Goal: Feedback & Contribution: Contribute content

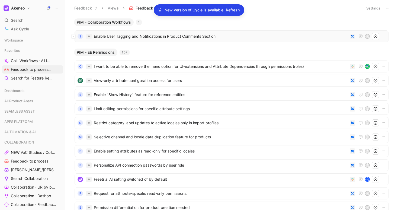
click at [118, 37] on span "Enable User Tagging and Notifications in Product Comments Section" at bounding box center [221, 36] width 254 height 7
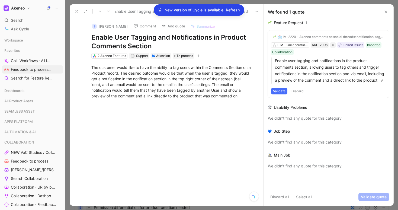
click at [238, 12] on span "Refresh" at bounding box center [233, 10] width 14 height 7
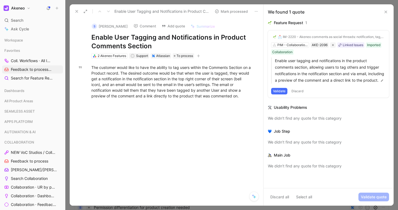
click at [277, 94] on button "Validate" at bounding box center [279, 91] width 16 height 7
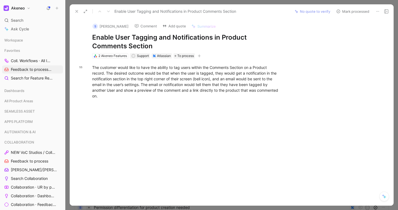
click at [349, 15] on button "Mark processed" at bounding box center [353, 12] width 38 height 8
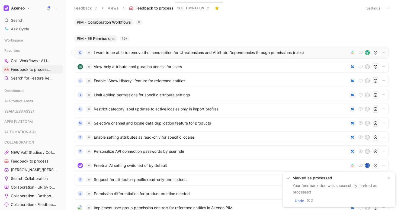
click at [167, 52] on span "I want to be able to remove the menu option for UI-extensions and Attribute Dep…" at bounding box center [221, 52] width 254 height 7
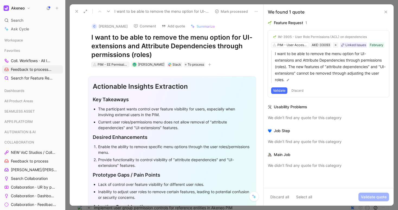
click at [115, 66] on div "PIM - EE Permissions" at bounding box center [113, 64] width 30 height 5
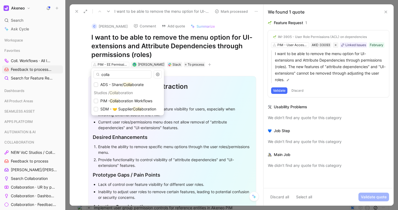
drag, startPoint x: 110, startPoint y: 74, endPoint x: 99, endPoint y: 74, distance: 10.6
click at [99, 74] on div "colla" at bounding box center [123, 74] width 58 height 8
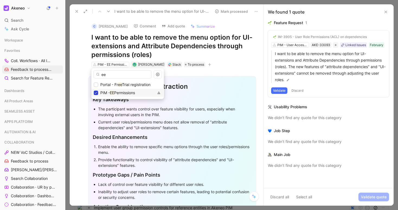
type input "ee"
click at [96, 94] on icon at bounding box center [95, 92] width 3 height 3
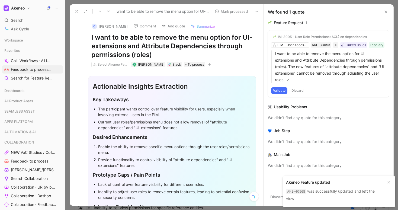
click at [74, 10] on button at bounding box center [77, 12] width 8 height 8
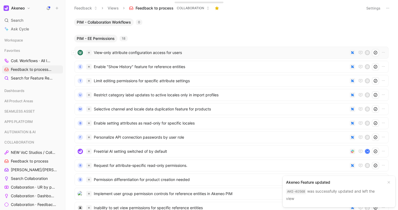
click at [129, 52] on span "View-only attribute configuration access for users" at bounding box center [221, 52] width 254 height 7
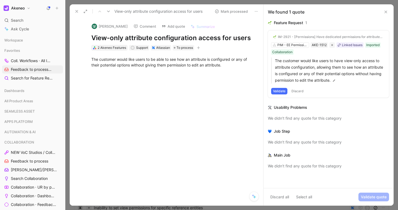
click at [106, 49] on div "2 Akeneo Features" at bounding box center [112, 47] width 28 height 5
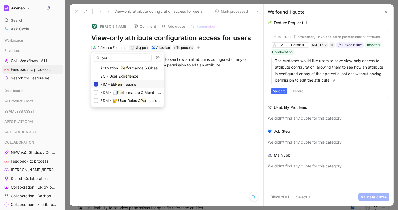
type input "per"
click at [97, 85] on icon at bounding box center [95, 84] width 3 height 3
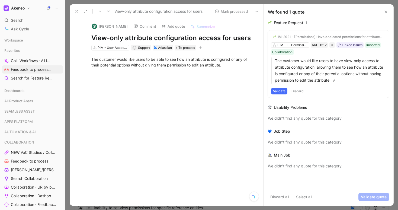
click at [76, 12] on icon at bounding box center [77, 11] width 4 height 4
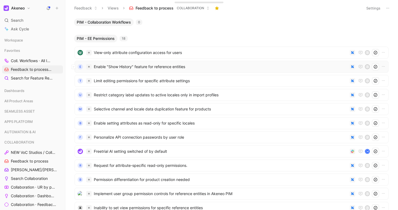
click at [110, 66] on span "Enable "Show History" feature for reference entities" at bounding box center [221, 66] width 254 height 7
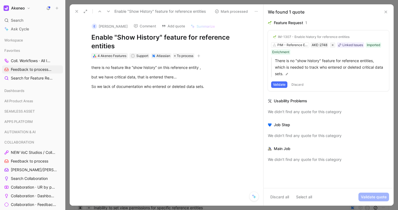
click at [116, 55] on div "4 Akeneo Features" at bounding box center [112, 55] width 29 height 5
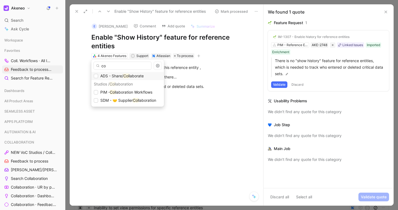
type input "c"
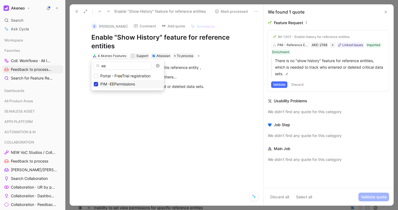
type input "ee"
click at [97, 84] on icon at bounding box center [96, 84] width 2 height 2
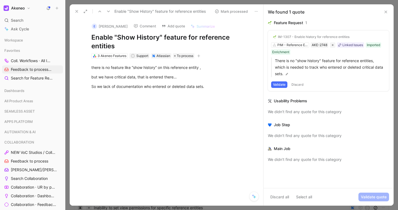
click at [140, 28] on button "Comment" at bounding box center [144, 26] width 27 height 8
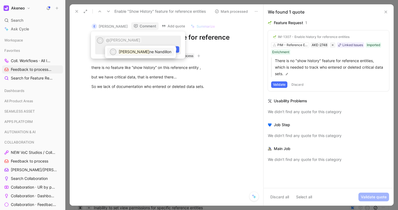
click at [148, 57] on div "M [PERSON_NAME] ne Nandillon" at bounding box center [140, 52] width 71 height 12
click at [150, 53] on span "ne Nandillon" at bounding box center [160, 51] width 22 height 5
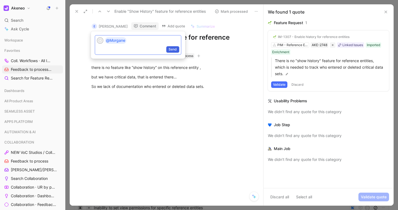
click at [177, 48] on button "Send" at bounding box center [172, 49] width 13 height 7
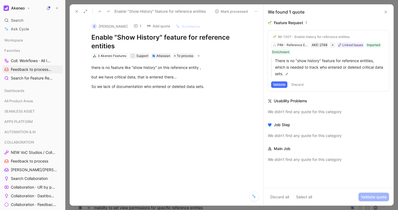
click at [78, 12] on use at bounding box center [77, 11] width 2 height 2
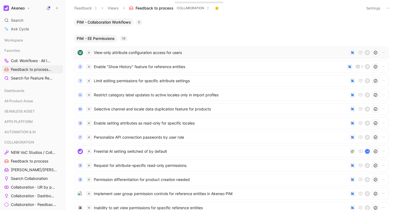
click at [122, 52] on span "View-only attribute configuration access for users" at bounding box center [221, 52] width 254 height 7
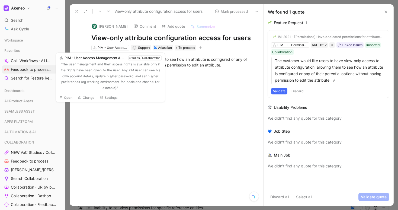
click at [301, 88] on button "Discard" at bounding box center [298, 91] width 16 height 7
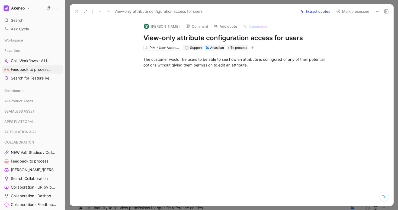
click at [78, 12] on icon at bounding box center [77, 11] width 4 height 4
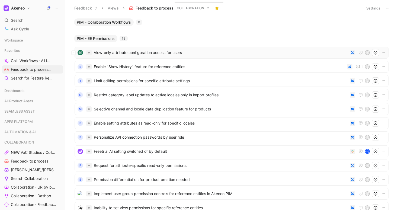
click at [119, 55] on span "View-only attribute configuration access for users" at bounding box center [221, 52] width 254 height 7
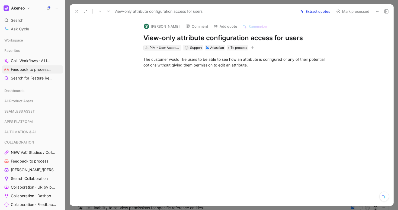
click at [153, 49] on div "PIM - User Access Management & ACLs" at bounding box center [165, 47] width 30 height 5
click at [173, 47] on div "PIM - User Access Management & ACLs" at bounding box center [165, 47] width 30 height 5
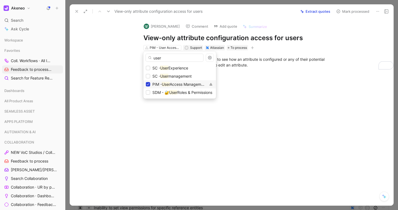
type input "user"
click at [148, 84] on icon at bounding box center [147, 84] width 3 height 3
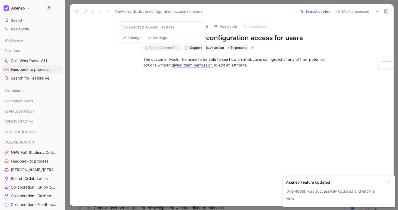
click at [164, 48] on div "Select Akeneo Features" at bounding box center [165, 47] width 30 height 5
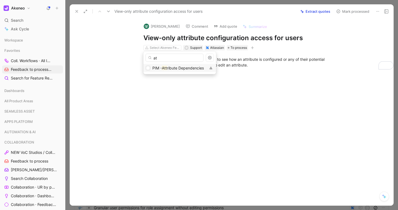
type input "a"
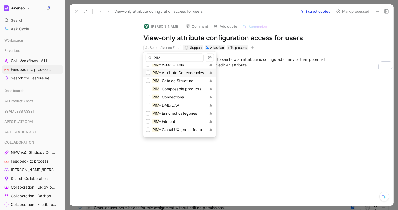
scroll to position [85, 0]
type input "PIM"
click at [149, 74] on icon at bounding box center [147, 72] width 3 height 3
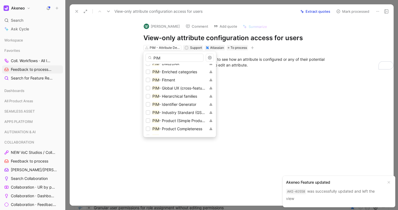
scroll to position [128, 0]
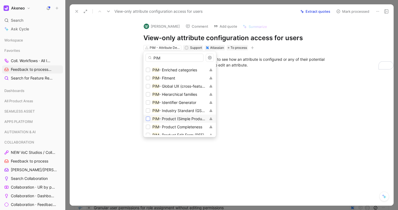
click at [147, 118] on icon at bounding box center [147, 118] width 3 height 3
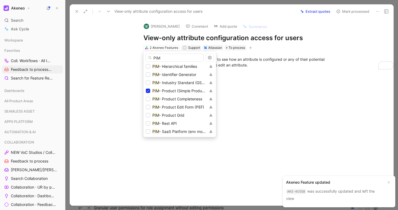
scroll to position [157, 0]
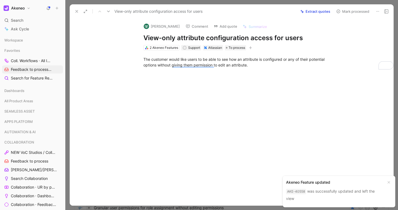
click at [156, 44] on div "[PERSON_NAME] Comment Add quote Summarize View-only attribute configuration acc…" at bounding box center [237, 34] width 208 height 33
click at [156, 46] on div "2 Akeneo Features" at bounding box center [164, 47] width 28 height 5
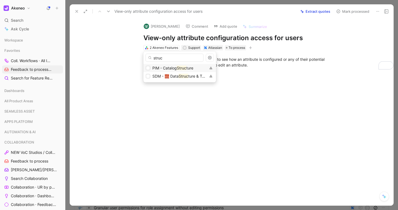
type input "struc"
click at [151, 69] on div "PIM - Catalog Struc ture" at bounding box center [176, 68] width 60 height 7
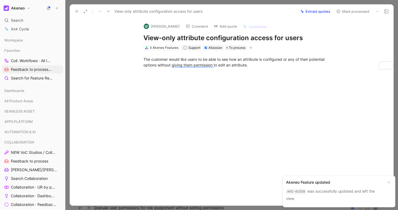
click at [160, 48] on div "3 Akeneo Features" at bounding box center [164, 47] width 29 height 5
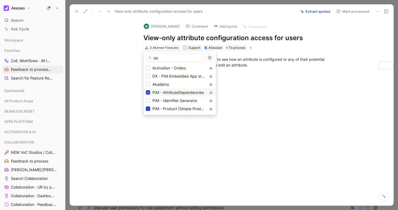
type input "de"
click at [149, 91] on icon at bounding box center [147, 92] width 3 height 3
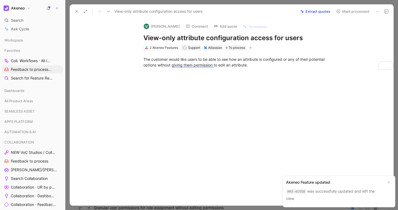
click at [79, 12] on button at bounding box center [77, 12] width 8 height 8
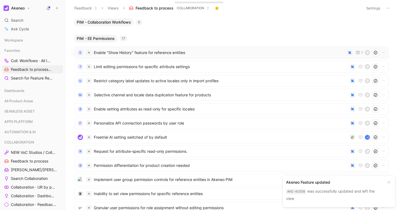
click at [116, 54] on span "Enable "Show History" feature for reference entities" at bounding box center [219, 52] width 251 height 7
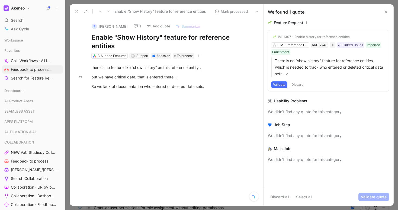
click at [300, 83] on button "Discard" at bounding box center [298, 84] width 16 height 7
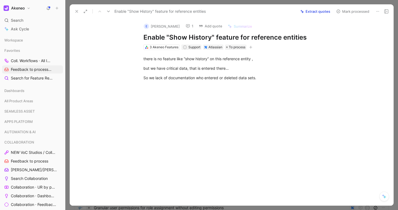
click at [77, 12] on icon at bounding box center [77, 11] width 4 height 4
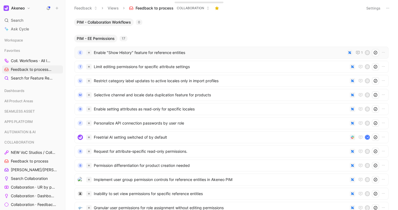
click at [170, 53] on span "Enable "Show History" feature for reference entities" at bounding box center [219, 52] width 251 height 7
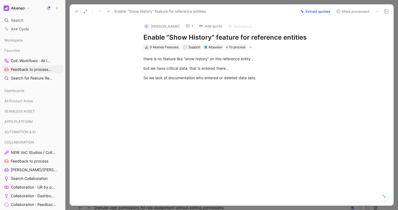
click at [163, 48] on div "3 Akeneo Features" at bounding box center [164, 46] width 29 height 5
click at [157, 47] on div "3 Akeneo Features" at bounding box center [164, 46] width 29 height 5
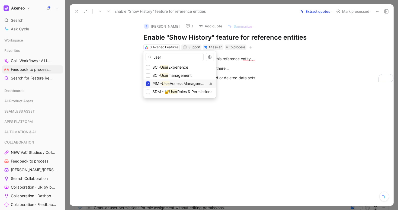
type input "user"
click at [149, 85] on icon at bounding box center [147, 83] width 3 height 3
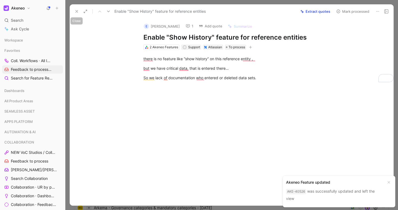
click at [77, 13] on icon at bounding box center [77, 11] width 4 height 4
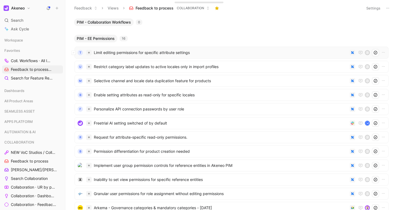
click at [137, 54] on span "Limit editing permissions for specific attribute settings" at bounding box center [221, 52] width 254 height 7
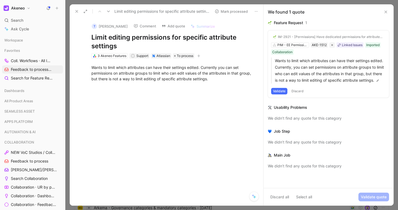
click at [76, 12] on use at bounding box center [77, 11] width 2 height 2
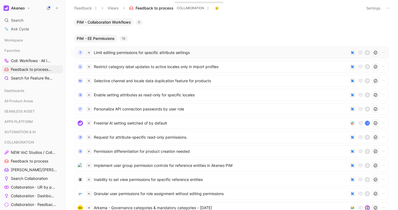
click at [109, 55] on span "Limit editing permissions for specific attribute settings" at bounding box center [221, 52] width 254 height 7
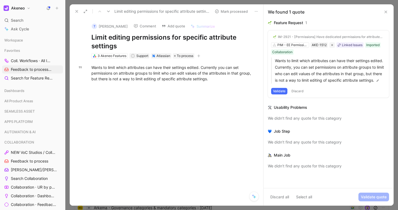
click at [296, 94] on button "Discard" at bounding box center [298, 91] width 16 height 7
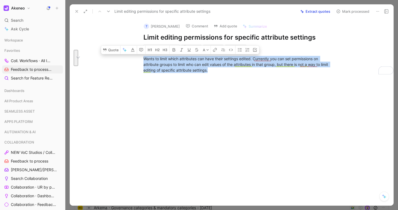
drag, startPoint x: 218, startPoint y: 70, endPoint x: 149, endPoint y: 51, distance: 71.2
click at [149, 51] on div "Wants to limit which attributes can have their settings edited. Currently you c…" at bounding box center [237, 64] width 313 height 29
click at [113, 49] on button "Quote" at bounding box center [110, 50] width 19 height 9
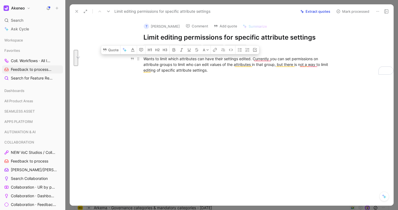
drag, startPoint x: 220, startPoint y: 73, endPoint x: 143, endPoint y: 56, distance: 79.2
click at [143, 56] on p "Wants to limit which attributes can have their settings edited. Currently you c…" at bounding box center [237, 64] width 208 height 20
copy div "Wants to limit which attributes can have their settings edited. Currently you c…"
click at [110, 51] on div "Wants to limit which attributes can have their settings edited. Currently you c…" at bounding box center [237, 64] width 313 height 29
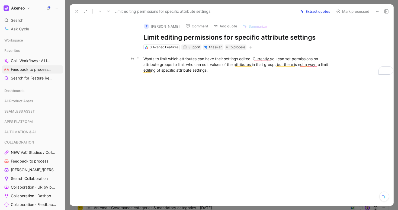
click at [171, 60] on div "Wants to limit which attributes can have their settings edited. Currently you c…" at bounding box center [238, 64] width 188 height 17
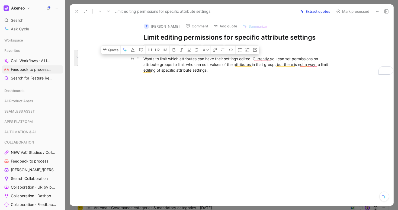
drag, startPoint x: 219, startPoint y: 72, endPoint x: 142, endPoint y: 56, distance: 78.1
click at [142, 56] on p "Wants to limit which attributes can have their settings edited. Currently you c…" at bounding box center [237, 64] width 208 height 20
click at [111, 48] on button "Quote" at bounding box center [110, 50] width 19 height 9
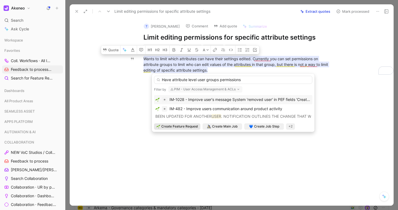
type input "Have attribute level user groups permissions"
click at [180, 128] on span "Create Feature Request" at bounding box center [179, 126] width 37 height 5
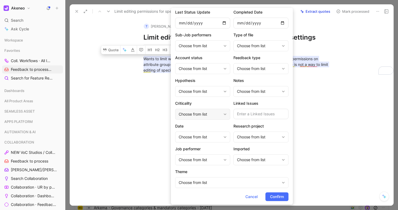
scroll to position [41, 0]
click at [281, 195] on span "Confirm" at bounding box center [277, 196] width 14 height 7
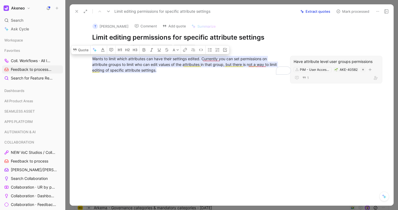
click at [365, 9] on button "Mark processed" at bounding box center [353, 12] width 38 height 8
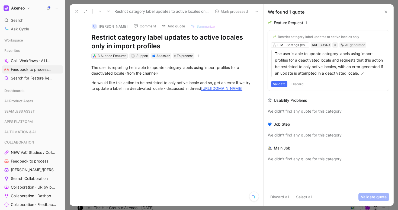
click at [120, 54] on div "3 Akeneo Features" at bounding box center [112, 55] width 29 height 5
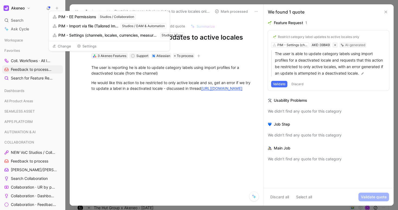
click at [105, 58] on div "3 Akeneo Features" at bounding box center [112, 55] width 29 height 5
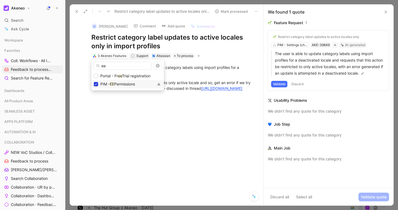
type input "ee"
click at [95, 85] on icon at bounding box center [95, 83] width 3 height 3
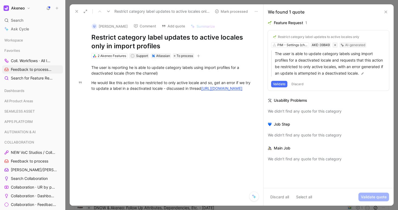
click at [279, 82] on button "Validate" at bounding box center [279, 84] width 16 height 7
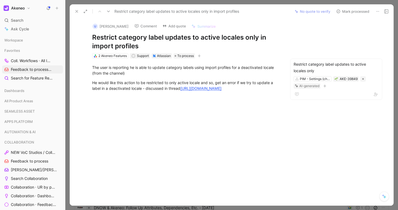
click at [79, 13] on icon at bounding box center [77, 11] width 4 height 4
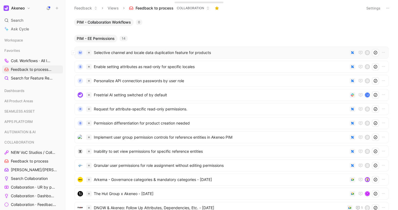
click at [125, 52] on span "Selective channel and locale data duplication feature for products" at bounding box center [221, 52] width 254 height 7
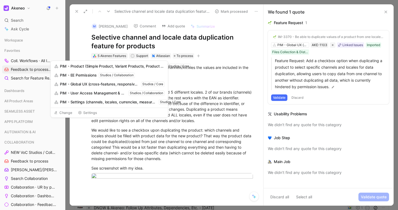
click at [108, 56] on div "5 Akeneo Features" at bounding box center [112, 55] width 28 height 5
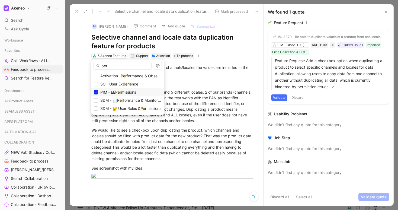
type input "per"
click at [98, 91] on div "PIM - EE Per missions" at bounding box center [128, 92] width 68 height 7
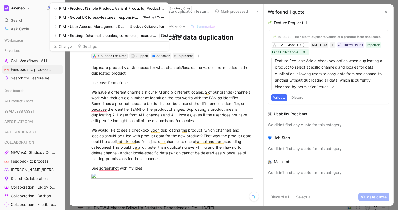
click at [113, 56] on div "4 Akeneo Features" at bounding box center [112, 55] width 29 height 5
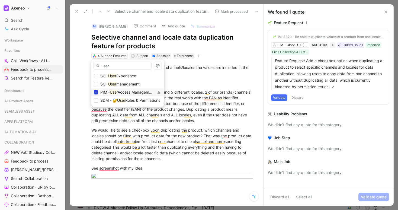
type input "user"
click at [94, 92] on icon at bounding box center [95, 92] width 3 height 3
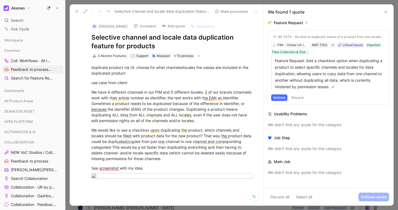
click at [83, 57] on div "M [PERSON_NAME] Comment Add quote Summarize Selective channel and locale data d…" at bounding box center [172, 38] width 182 height 41
click at [77, 11] on icon at bounding box center [77, 11] width 4 height 4
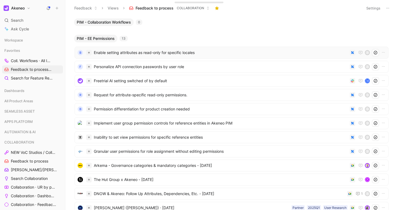
click at [115, 48] on div "B Enable setting attributes as read-only for specific locales S" at bounding box center [232, 53] width 314 height 12
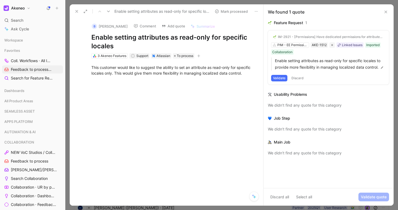
click at [304, 76] on button "Discard" at bounding box center [298, 78] width 16 height 7
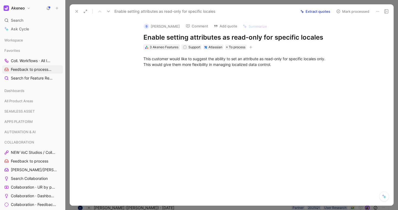
click at [158, 46] on div "3 Akeneo Features" at bounding box center [164, 46] width 29 height 5
click at [116, 40] on div "B [PERSON_NAME] Comment Add quote Summarize Enable setting attributes as read-o…" at bounding box center [232, 111] width 324 height 187
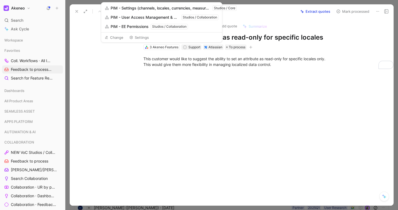
click at [120, 37] on button "Change" at bounding box center [114, 38] width 24 height 8
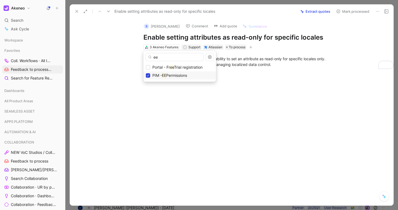
type input "ee"
click at [148, 74] on icon at bounding box center [147, 75] width 3 height 3
click at [164, 59] on input "ee" at bounding box center [175, 57] width 58 height 8
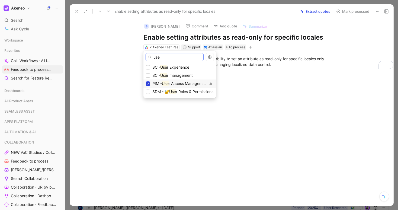
type input "use"
click at [148, 84] on icon at bounding box center [147, 83] width 3 height 3
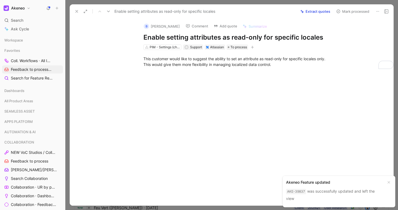
click at [78, 14] on button at bounding box center [77, 12] width 8 height 8
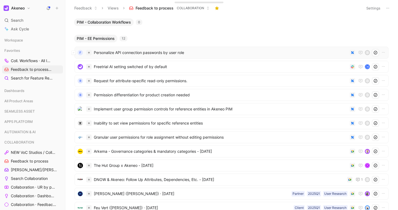
click at [118, 54] on span "Personalize API connection passwords by user role" at bounding box center [221, 52] width 254 height 7
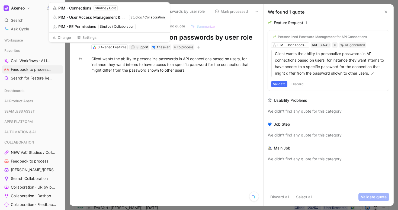
click at [154, 113] on div at bounding box center [172, 110] width 182 height 63
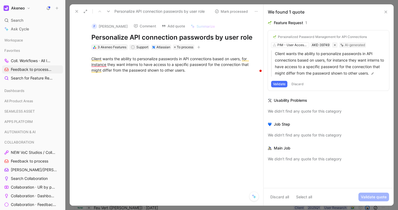
click at [108, 46] on div "3 Akeneo Features" at bounding box center [112, 46] width 29 height 5
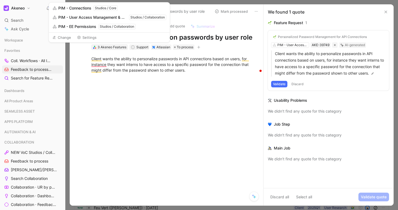
click at [114, 48] on div "3 Akeneo Features" at bounding box center [112, 46] width 29 height 5
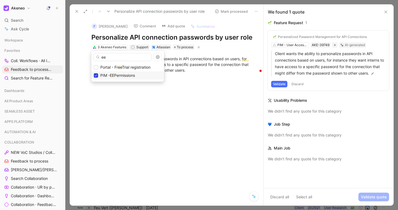
type input "ee"
click at [94, 76] on icon at bounding box center [95, 75] width 3 height 3
click at [108, 59] on input "ee" at bounding box center [123, 57] width 58 height 8
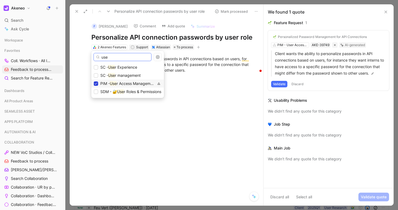
type input "use"
click at [96, 84] on icon at bounding box center [95, 83] width 3 height 3
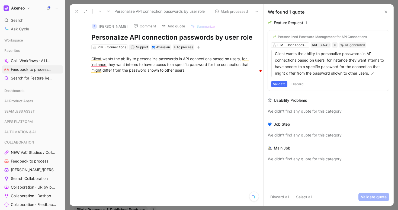
drag, startPoint x: 283, startPoint y: 80, endPoint x: 283, endPoint y: 84, distance: 3.8
click at [283, 84] on div "Personalized Password Management for API Connections PIM - User Access Manageme…" at bounding box center [328, 60] width 121 height 60
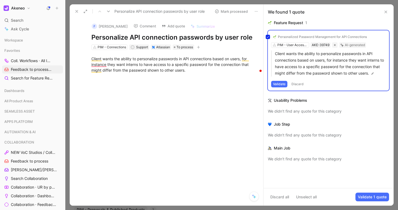
click at [283, 84] on div "Personalized Password Management for API Connections PIM - User Access Manageme…" at bounding box center [328, 60] width 121 height 60
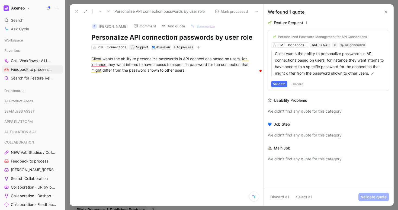
click at [283, 84] on button "Validate" at bounding box center [279, 84] width 16 height 7
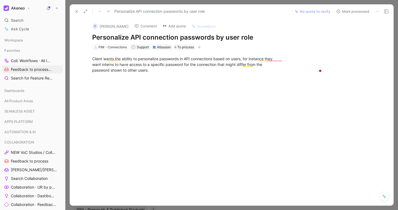
click at [354, 12] on button "Mark processed" at bounding box center [353, 12] width 38 height 8
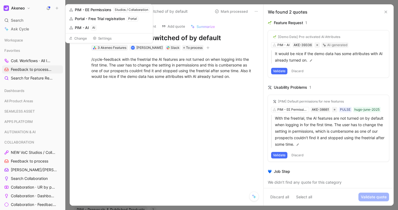
click at [120, 47] on div "3 Akeneo Features" at bounding box center [112, 47] width 29 height 5
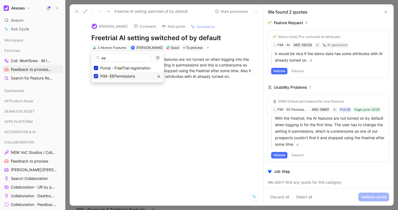
type input "ee"
click at [96, 77] on icon at bounding box center [95, 76] width 3 height 3
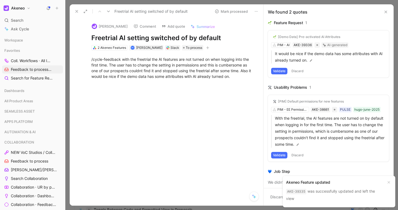
click at [75, 12] on icon at bounding box center [77, 11] width 4 height 4
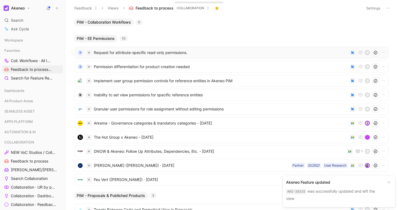
click at [115, 55] on span "Request for attribute-specific read-only permissions." at bounding box center [221, 52] width 254 height 7
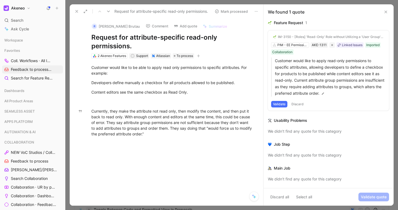
click at [298, 107] on button "Discard" at bounding box center [298, 104] width 16 height 7
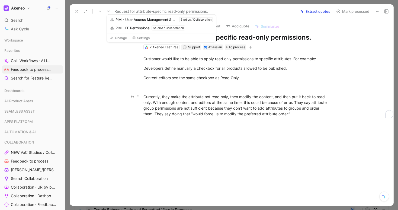
click at [195, 95] on div "Currently, they make the attribute not read only, then modify the content, and …" at bounding box center [238, 105] width 188 height 23
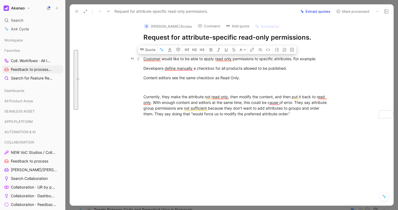
drag, startPoint x: 292, startPoint y: 113, endPoint x: 151, endPoint y: 54, distance: 152.7
click at [151, 54] on div "Customer would like to be able to apply read only permissions to specific attri…" at bounding box center [237, 86] width 313 height 73
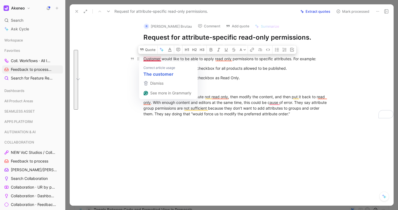
copy div "Customer would like to be able to apply read only permissions to specific attri…"
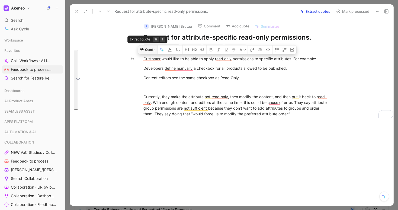
click at [148, 50] on button "Quote" at bounding box center [147, 49] width 19 height 9
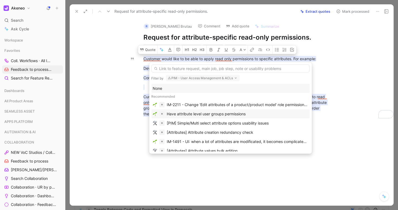
click at [197, 113] on div "Have attribute level user groups permissions" at bounding box center [206, 114] width 79 height 7
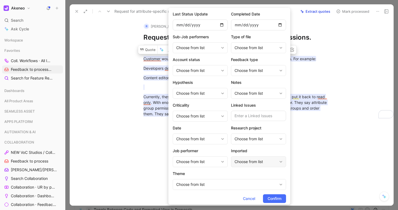
scroll to position [41, 0]
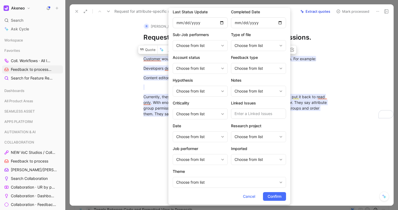
click at [274, 197] on span "Confirm" at bounding box center [275, 196] width 14 height 7
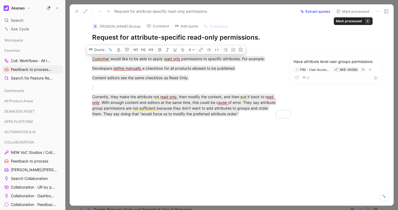
click at [345, 10] on button "Mark processed" at bounding box center [353, 12] width 38 height 8
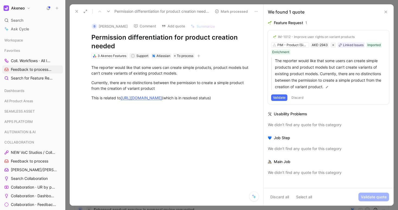
click at [303, 97] on button "Discard" at bounding box center [298, 97] width 16 height 7
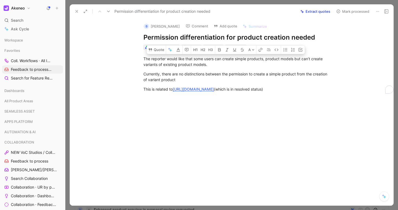
drag, startPoint x: 311, startPoint y: 90, endPoint x: 144, endPoint y: 48, distance: 172.0
click at [144, 48] on div "B Jéromine Duvert Comment Add quote Summarize Permission differentiation for pr…" at bounding box center [232, 111] width 324 height 187
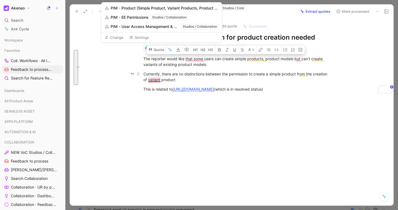
copy div "The reporter would like that some users can create simple products, product mod…"
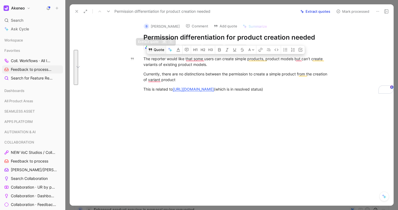
click at [154, 49] on button "Quote" at bounding box center [156, 49] width 19 height 9
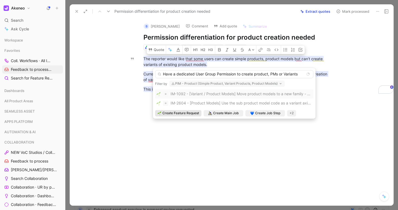
type input "Have a dedicated User Group Permission to create product, PMs or Variants"
click at [162, 111] on div "Create Feature Request" at bounding box center [179, 112] width 42 height 5
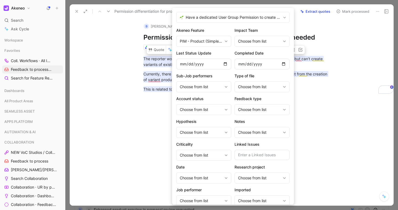
scroll to position [41, 0]
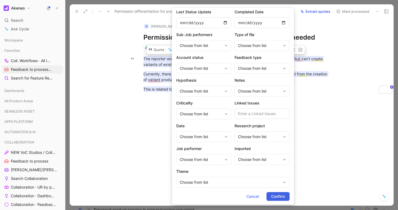
click at [278, 195] on span "Confirm" at bounding box center [278, 196] width 14 height 7
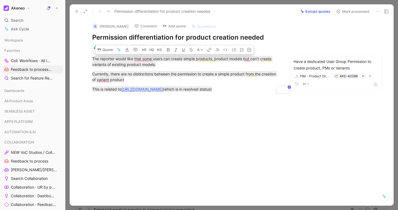
click at [342, 14] on button "Mark processed" at bounding box center [353, 12] width 38 height 8
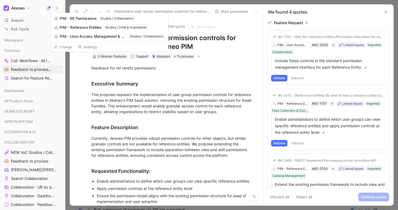
click at [115, 58] on div "3 Akeneo Features" at bounding box center [112, 56] width 29 height 5
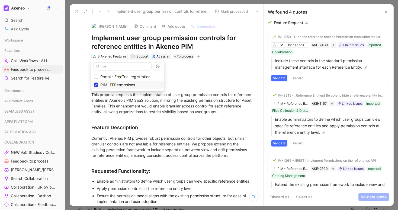
type input "ee"
click at [97, 85] on icon at bounding box center [95, 84] width 3 height 3
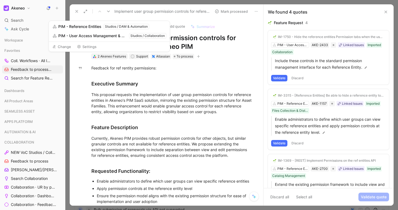
click at [109, 55] on div "2 Akeneo Features" at bounding box center [112, 56] width 28 height 5
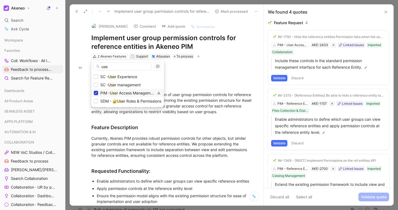
type input "use"
click at [97, 92] on icon at bounding box center [95, 92] width 3 height 3
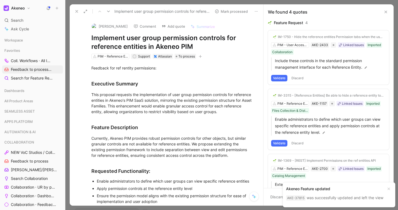
click at [152, 28] on button "Comment" at bounding box center [144, 27] width 27 height 8
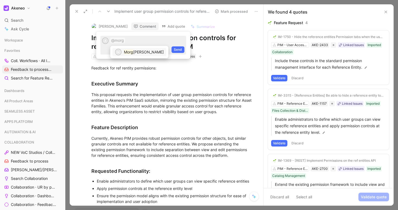
click at [136, 51] on span "[PERSON_NAME]" at bounding box center [148, 52] width 31 height 5
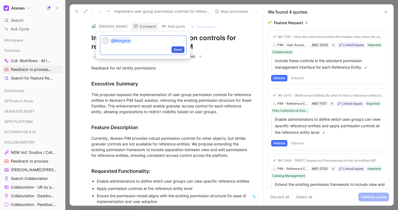
click at [175, 52] on span "Send" at bounding box center [178, 49] width 8 height 5
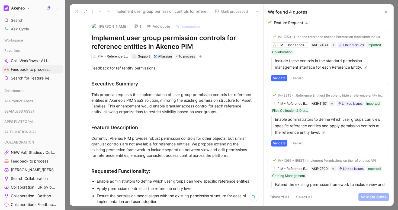
click at [77, 12] on use at bounding box center [77, 11] width 2 height 2
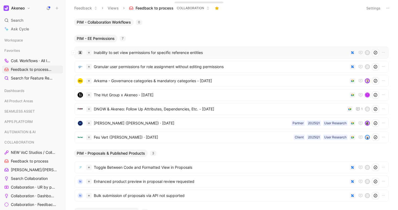
click at [112, 53] on span "Inability to set view permissions for specific reference entities" at bounding box center [221, 52] width 254 height 7
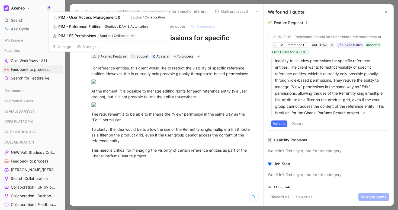
click at [106, 56] on div "3 Akeneo Features" at bounding box center [112, 56] width 29 height 5
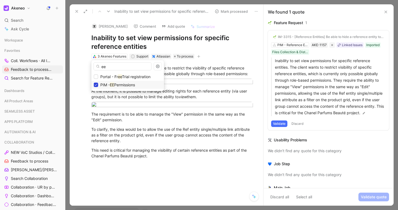
type input "ee"
click at [97, 84] on icon at bounding box center [95, 84] width 3 height 3
click at [112, 67] on input "ee" at bounding box center [123, 66] width 58 height 8
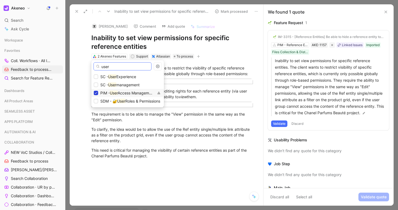
type input "user"
click at [96, 94] on icon at bounding box center [95, 92] width 3 height 3
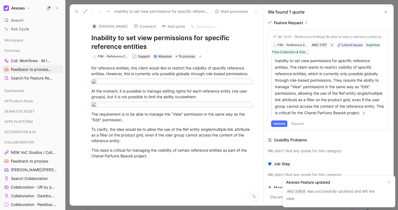
click at [142, 27] on button "Comment" at bounding box center [144, 27] width 27 height 8
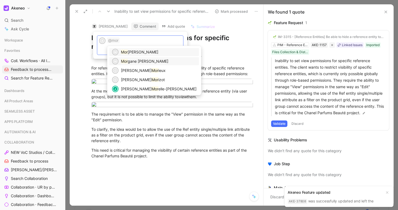
click at [132, 58] on div "Mor gane Nandillon" at bounding box center [159, 61] width 76 height 7
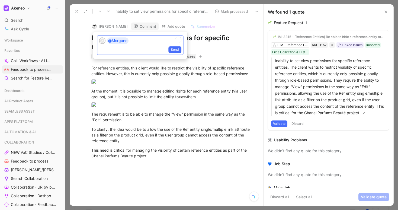
click at [177, 53] on div "Send" at bounding box center [140, 50] width 86 height 9
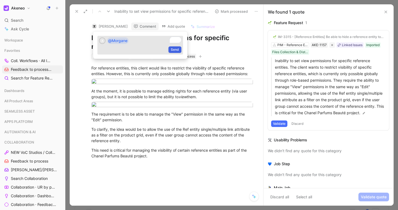
click at [176, 52] on span "Send" at bounding box center [175, 49] width 8 height 5
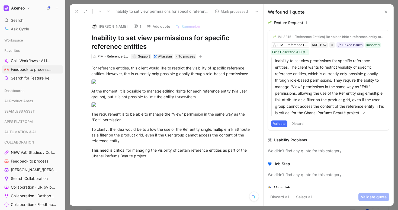
click at [77, 12] on icon at bounding box center [77, 11] width 4 height 4
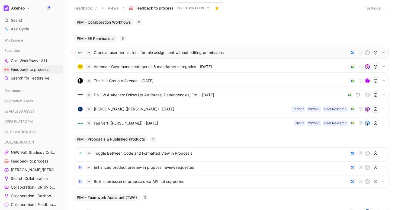
click at [114, 55] on span "Granular user permissions for role assignment without editing permissions" at bounding box center [221, 52] width 254 height 7
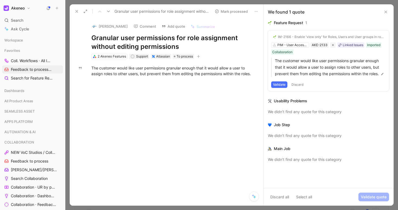
click at [300, 88] on button "Discard" at bounding box center [298, 84] width 16 height 7
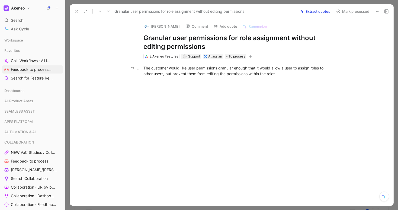
click at [281, 75] on div "The customer would like user permissions granular enough that it would allow a …" at bounding box center [238, 70] width 188 height 11
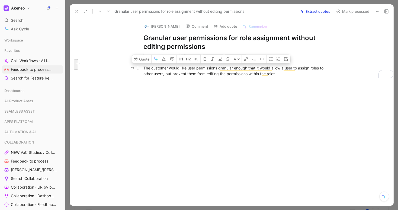
copy div "The customer would like user permissions granular enough that it would allow a …"
click at [146, 58] on button "Quote" at bounding box center [141, 59] width 19 height 9
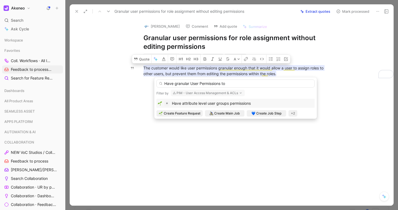
click at [191, 82] on input "Have granular User Permissions to" at bounding box center [236, 83] width 158 height 8
click at [240, 83] on input "Have granular Admin User Permissions to" at bounding box center [236, 83] width 158 height 8
click at [206, 81] on input "Have granular Admin User Permissions to assign role" at bounding box center [236, 83] width 158 height 8
click at [255, 85] on input "Have granular Admin Permissions to assign role" at bounding box center [236, 83] width 158 height 8
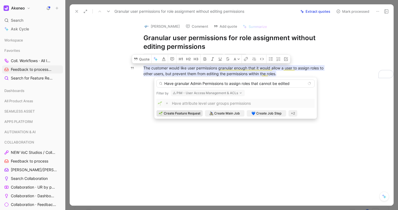
type input "Have granular Admin Permissions to assign roles that cannot be edited"
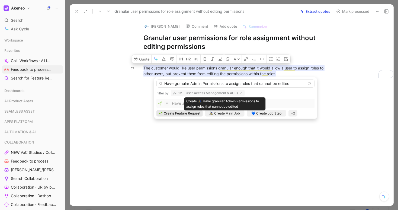
click at [197, 113] on span "Create Feature Request" at bounding box center [182, 113] width 37 height 5
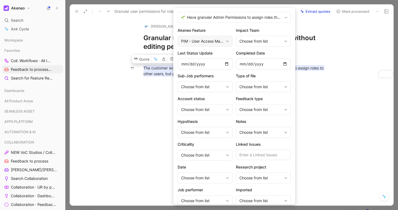
click at [228, 44] on div "PIM - User Access Management & ACLs" at bounding box center [205, 41] width 55 height 11
click at [229, 38] on div "PIM - User Access Management & ACLs" at bounding box center [205, 41] width 55 height 11
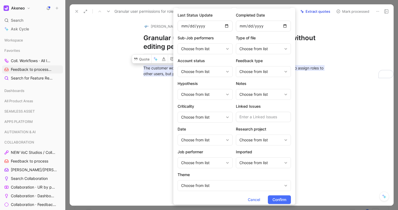
scroll to position [41, 0]
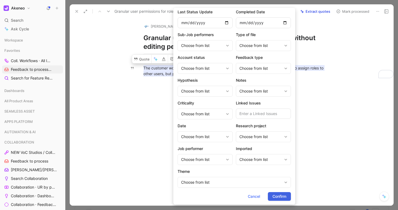
click at [276, 195] on span "Confirm" at bounding box center [280, 196] width 14 height 7
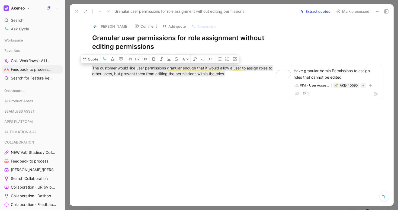
click at [350, 13] on button "Mark processed" at bounding box center [353, 12] width 38 height 8
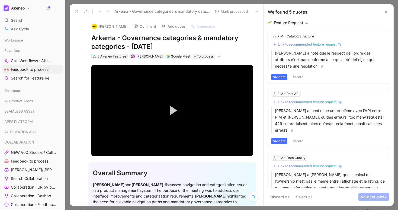
click at [109, 55] on div "5 Akeneo Features" at bounding box center [112, 56] width 29 height 5
click at [240, 57] on div "5 Akeneo Features Christophe Belval Google Meet To process" at bounding box center [172, 56] width 163 height 7
click at [78, 11] on icon at bounding box center [77, 11] width 4 height 4
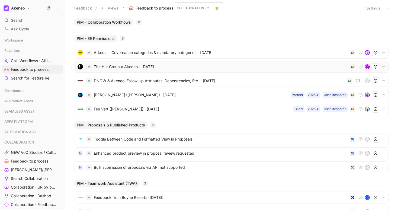
click at [117, 66] on span "The Hut Group x Akeneo - [DATE]" at bounding box center [221, 66] width 254 height 7
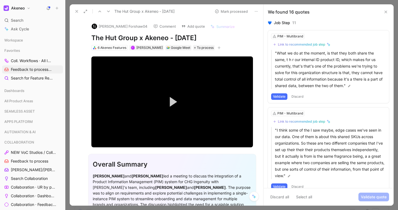
click at [76, 11] on use at bounding box center [77, 11] width 2 height 2
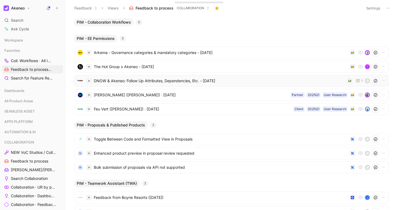
click at [122, 78] on span "DNOW & Akeneo: Follow Up Attributes, Dependencies, Etc. - [DATE]" at bounding box center [219, 81] width 251 height 7
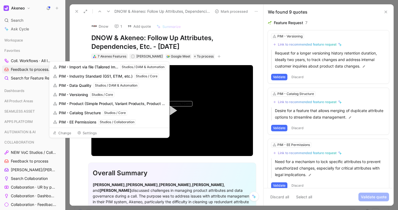
click at [109, 57] on div "7 Akeneo Features" at bounding box center [112, 56] width 29 height 5
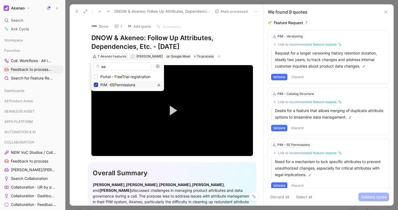
click at [97, 86] on div at bounding box center [96, 85] width 4 height 4
click at [110, 67] on input "ee" at bounding box center [123, 66] width 58 height 8
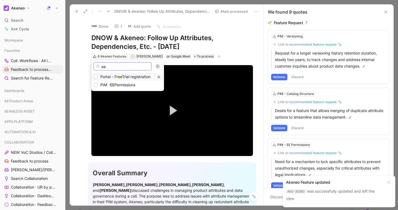
click at [110, 67] on input "ee" at bounding box center [123, 66] width 58 height 8
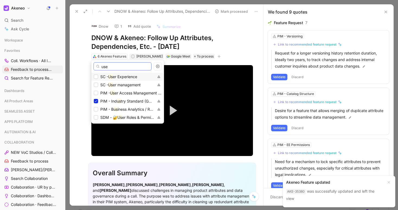
type input "user"
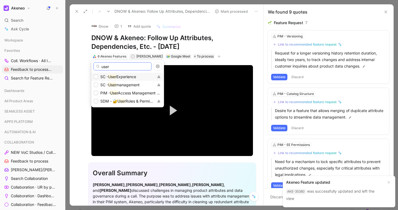
click at [114, 66] on input "user" at bounding box center [123, 66] width 58 height 8
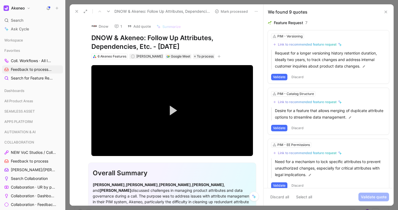
click at [300, 184] on button "Discard" at bounding box center [298, 185] width 16 height 7
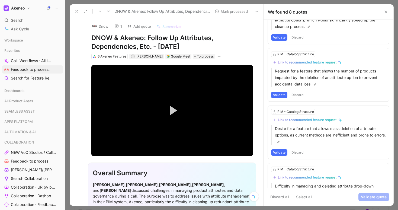
click at [76, 13] on icon at bounding box center [77, 11] width 4 height 4
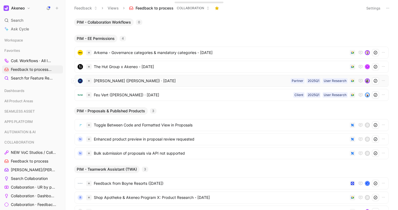
click at [119, 78] on span "[PERSON_NAME] ([PERSON_NAME]) · [DATE]" at bounding box center [191, 81] width 195 height 7
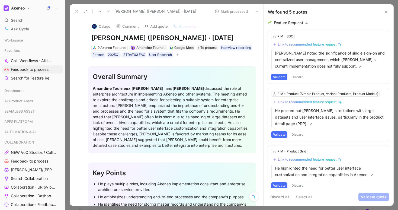
scroll to position [1, 0]
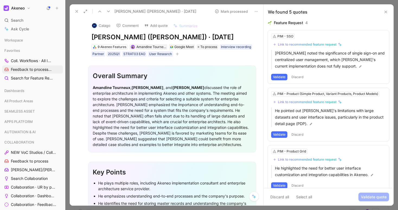
click at [201, 133] on div "Amandine Tourneux , Alexander Wingelaar , and Florence Le Guellec discussed the…" at bounding box center [172, 116] width 159 height 63
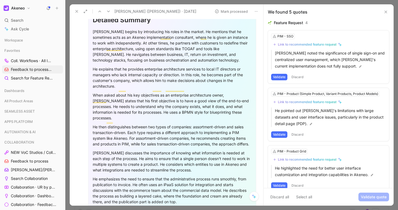
scroll to position [512, 0]
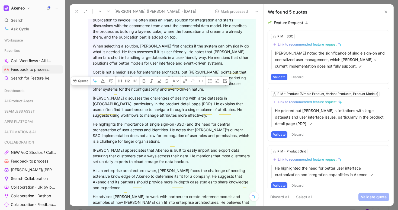
drag, startPoint x: 160, startPoint y: 130, endPoint x: 94, endPoint y: 112, distance: 68.0
click at [94, 121] on div "He highlights the importance of single sign-on (SSO) and the need for central o…" at bounding box center [172, 132] width 159 height 23
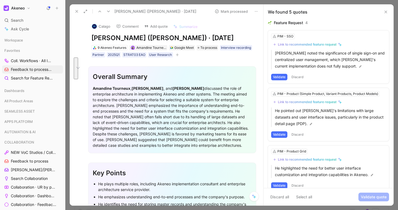
scroll to position [0, 0]
click at [152, 28] on button "Add quote" at bounding box center [156, 27] width 28 height 8
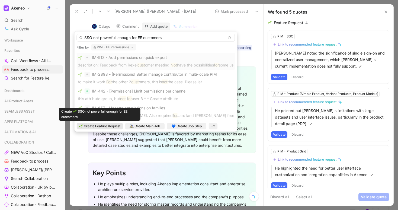
type input "SSO not powerfull enough for EE customers"
click at [114, 128] on span "Create Feature Request" at bounding box center [102, 125] width 37 height 5
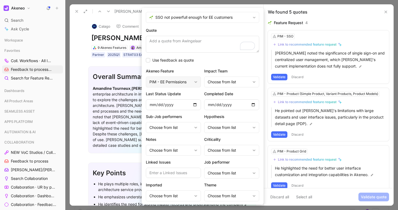
click at [189, 83] on div "PIM - EE Permissions" at bounding box center [170, 82] width 43 height 7
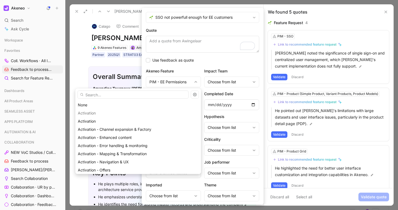
click at [149, 94] on input "text" at bounding box center [133, 95] width 111 height 8
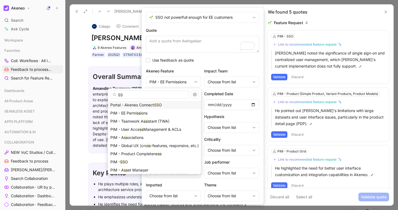
type input "SS"
click at [151, 106] on span "Portal - Akeneo Connect" at bounding box center [132, 105] width 44 height 5
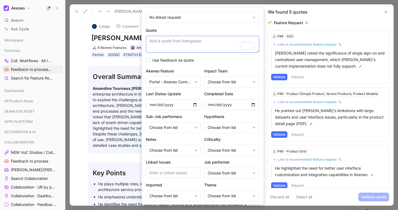
click at [192, 47] on textarea "Quote" at bounding box center [202, 44] width 113 height 17
paste textarea "https://api.akeneo.com/event-platform/available-events.html#comakeneopimv1workf…"
type textarea "https://api.akeneo.com/event-platform/available-events.html#comakeneopimv1workf…"
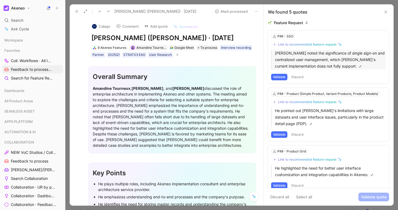
drag, startPoint x: 359, startPoint y: 67, endPoint x: 294, endPoint y: 59, distance: 65.9
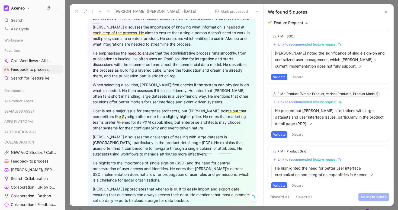
scroll to position [479, 0]
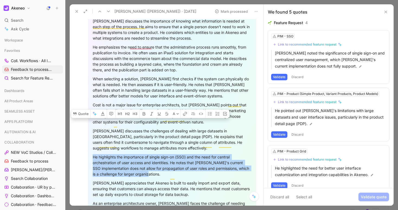
drag, startPoint x: 166, startPoint y: 165, endPoint x: 110, endPoint y: 147, distance: 59.1
click at [94, 152] on p "He highlights the importance of single sign-on (SSO) and the need for central o…" at bounding box center [172, 165] width 159 height 26
copy div "He highlights the importance of single sign-on (SSO) and the need for central o…"
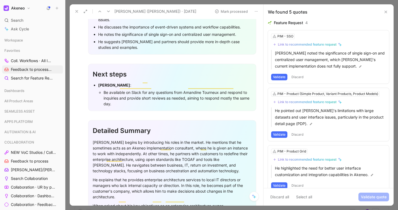
scroll to position [0, 0]
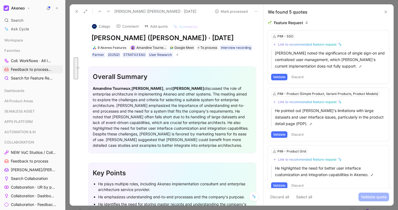
click at [158, 24] on button "Add quote" at bounding box center [156, 27] width 28 height 8
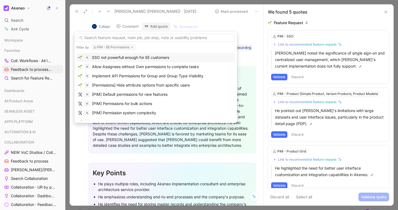
click at [136, 55] on div "SSO not powerfull enough for EE customers" at bounding box center [130, 57] width 77 height 7
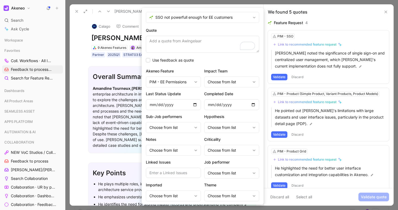
click at [171, 45] on textarea "Quote" at bounding box center [202, 44] width 113 height 17
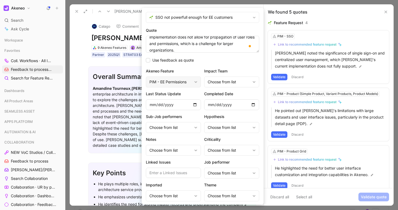
type textarea "He highlights the importance of single sign-on (SSO) and the need for central o…"
click at [193, 80] on div "PIM - EE Permissions" at bounding box center [173, 82] width 55 height 11
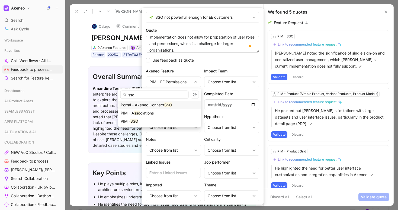
type input "sso"
click at [158, 108] on div "Portal - Akeneo Connect SSO" at bounding box center [159, 105] width 83 height 8
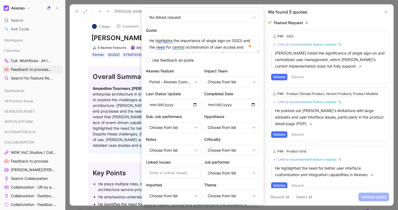
scroll to position [0, 0]
click at [155, 42] on textarea "He highlights the importance of single sign-on (SSO) and the need for central o…" at bounding box center [202, 44] width 113 height 17
click at [173, 43] on textarea "Alexander fro CALAGO highlights the importance of single sign-on (SSO) and the …" at bounding box center [202, 44] width 113 height 17
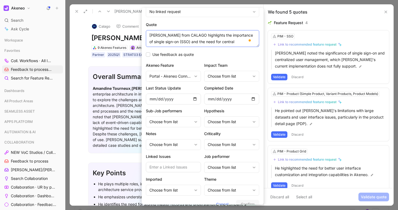
scroll to position [13, 0]
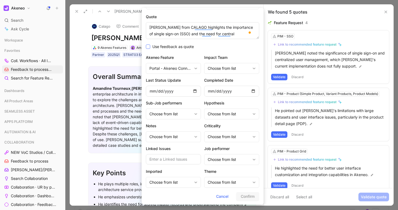
click at [191, 47] on span "Use feedback as quote" at bounding box center [173, 46] width 42 height 7
click at [146, 57] on input "Use feedback as quote" at bounding box center [146, 57] width 0 height 0
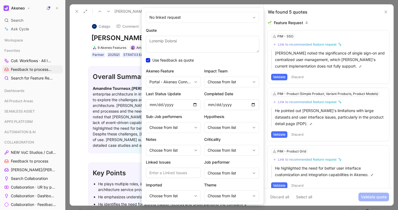
click at [191, 44] on textarea "Quote" at bounding box center [202, 44] width 113 height 17
click at [184, 39] on textarea "Quote" at bounding box center [202, 44] width 113 height 17
click at [149, 59] on icon at bounding box center [147, 60] width 3 height 3
click at [146, 57] on input "Use feedback as quote" at bounding box center [146, 57] width 0 height 0
type textarea "Alexander from CALAGO highlights the importance of single sign-on (SSO) and the…"
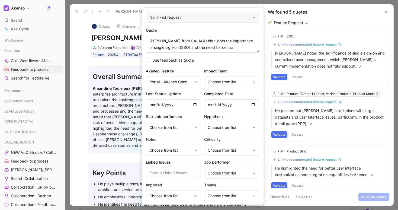
click at [195, 22] on div "No linked request" at bounding box center [202, 17] width 113 height 11
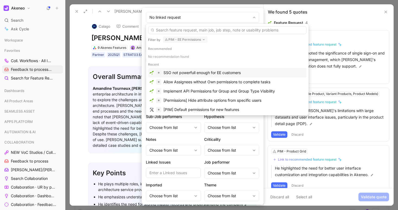
click at [189, 70] on div "SSO not powerfull enough for EE customers" at bounding box center [202, 72] width 77 height 7
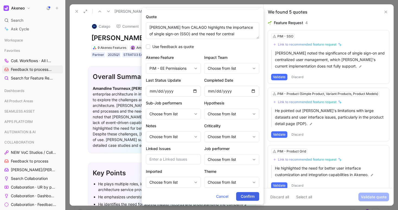
click at [246, 193] on span "Confirm" at bounding box center [248, 196] width 14 height 7
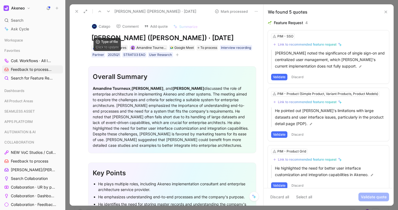
click at [107, 49] on div "9 Akeneo Features" at bounding box center [112, 47] width 29 height 5
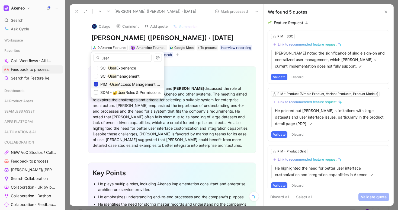
click at [96, 84] on icon at bounding box center [95, 84] width 3 height 3
click at [113, 56] on input "user" at bounding box center [123, 58] width 58 height 8
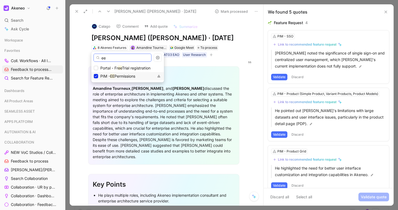
type input "ee"
click at [98, 75] on div "PIM - EE Permissions" at bounding box center [124, 76] width 60 height 7
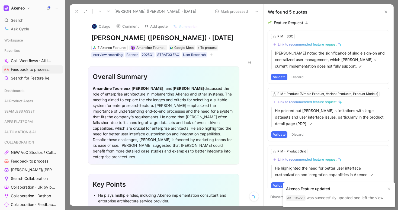
click at [78, 13] on icon at bounding box center [77, 11] width 4 height 4
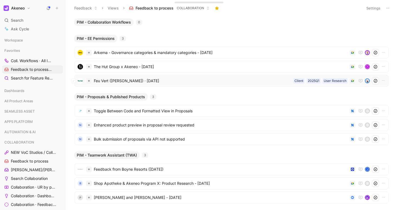
click at [136, 82] on span "Feu Vert ([PERSON_NAME]) · [DATE]" at bounding box center [192, 81] width 197 height 7
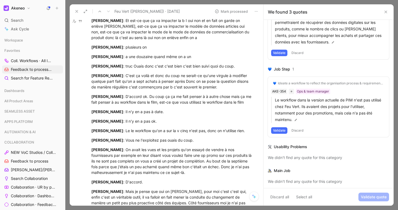
click at [300, 125] on div "Ideate a workflow to reflect the organisation process & requirements (identify …" at bounding box center [328, 107] width 121 height 60
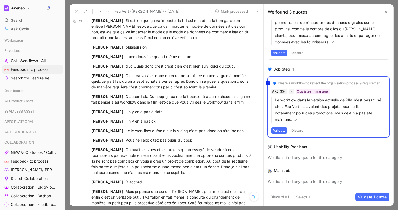
click at [300, 127] on div "Ideate a workflow to reflect the organisation process & requirements (identify …" at bounding box center [328, 107] width 121 height 60
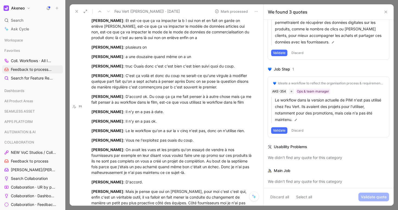
click at [299, 128] on button "Discard" at bounding box center [298, 130] width 16 height 7
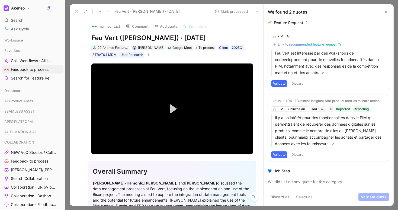
click at [105, 48] on div "20 Akeneo Features" at bounding box center [113, 47] width 30 height 5
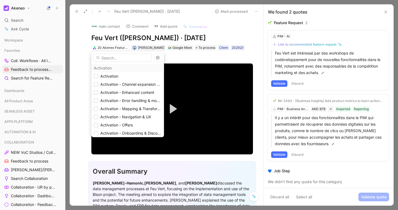
click at [106, 56] on input "text" at bounding box center [123, 58] width 58 height 8
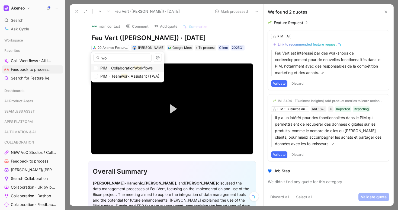
type input "w"
type input "ee"
click at [97, 76] on icon at bounding box center [95, 76] width 3 height 3
click at [112, 58] on input "ee" at bounding box center [123, 58] width 58 height 8
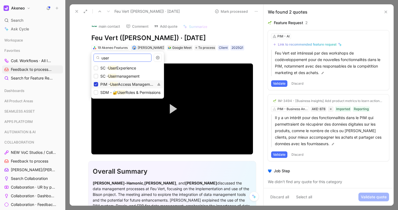
type input "user"
click at [95, 84] on icon at bounding box center [95, 84] width 3 height 3
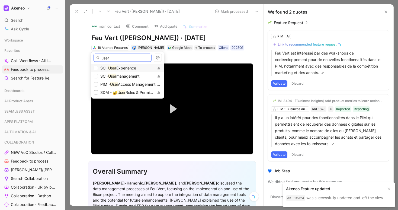
click at [110, 59] on input "user" at bounding box center [123, 58] width 58 height 8
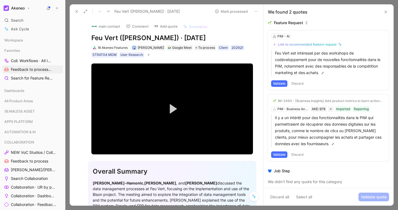
click at [78, 12] on icon at bounding box center [77, 11] width 4 height 4
